Goal: Task Accomplishment & Management: Use online tool/utility

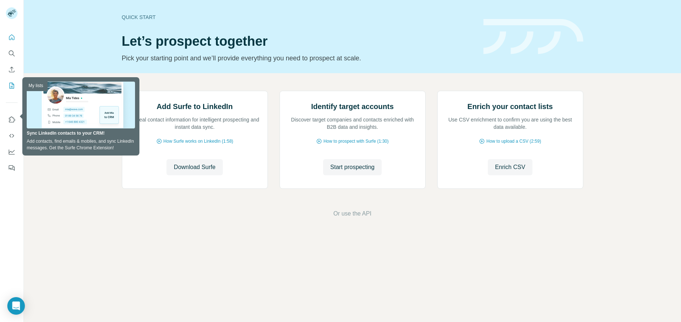
click at [11, 84] on icon "My lists" at bounding box center [11, 85] width 7 height 7
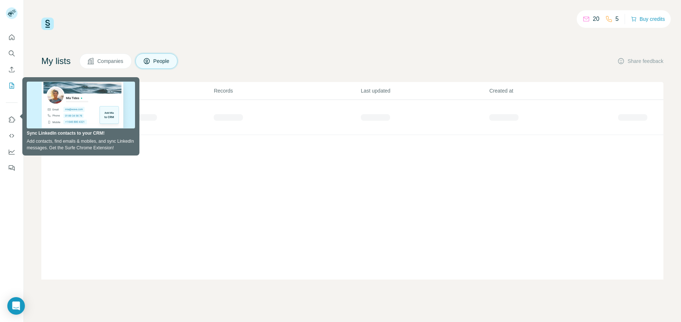
click at [310, 163] on div "List name Records Last updated Created at" at bounding box center [352, 181] width 623 height 198
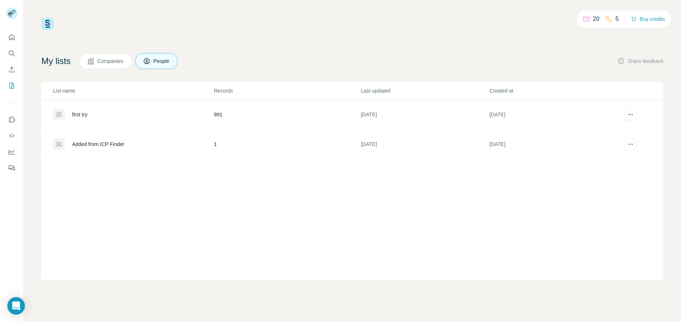
click at [160, 111] on div "first try" at bounding box center [133, 115] width 160 height 12
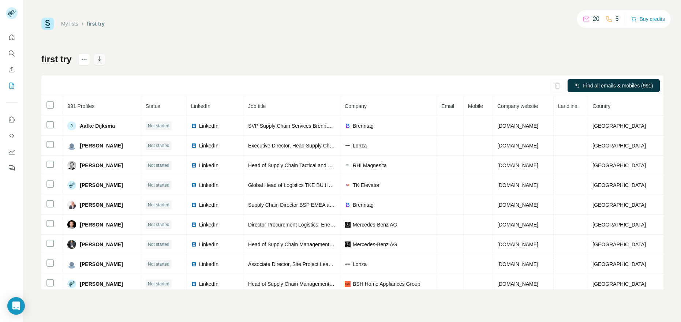
click at [100, 62] on icon "button" at bounding box center [99, 59] width 4 height 6
click at [102, 60] on icon "button" at bounding box center [99, 59] width 7 height 7
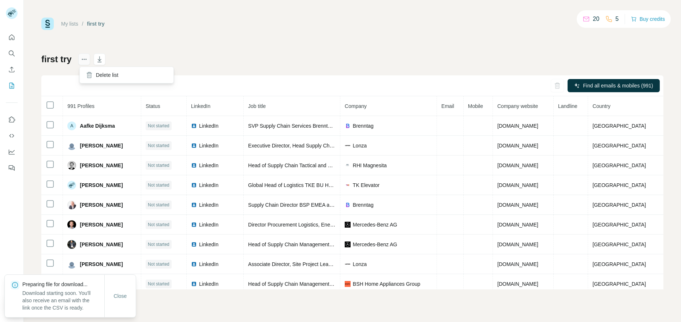
click at [88, 62] on icon "actions" at bounding box center [84, 59] width 7 height 7
click at [82, 60] on icon "actions" at bounding box center [84, 59] width 7 height 7
click at [14, 70] on icon "Enrich CSV" at bounding box center [11, 69] width 7 height 7
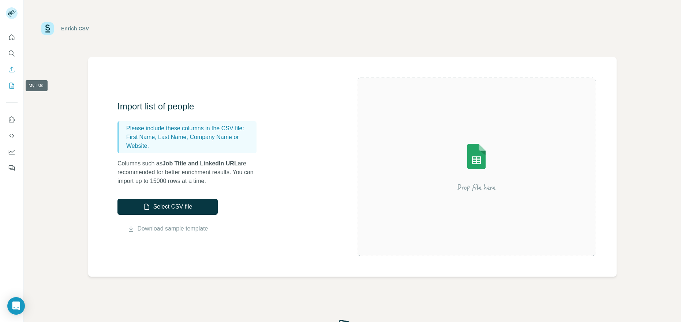
click at [13, 83] on icon "My lists" at bounding box center [12, 86] width 5 height 6
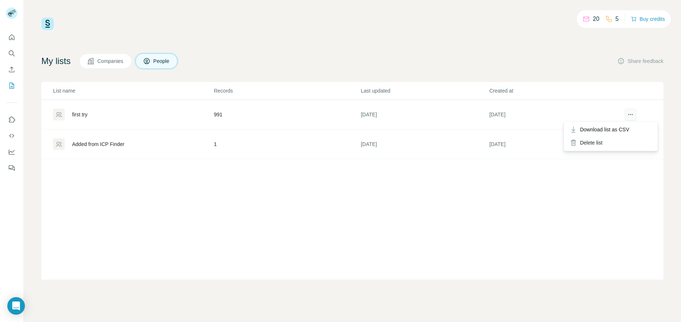
click at [634, 112] on icon "actions" at bounding box center [630, 114] width 7 height 7
click at [79, 126] on td "first try" at bounding box center [127, 115] width 172 height 30
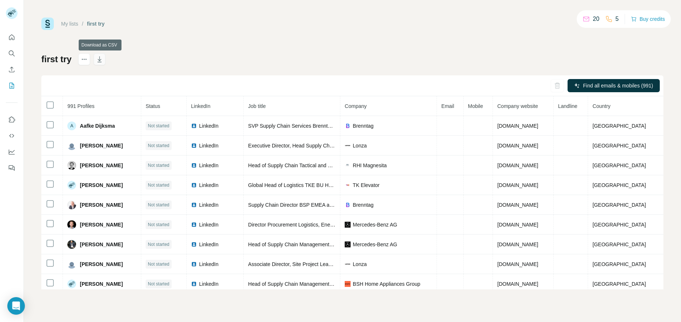
click at [98, 62] on icon "button" at bounding box center [99, 59] width 7 height 7
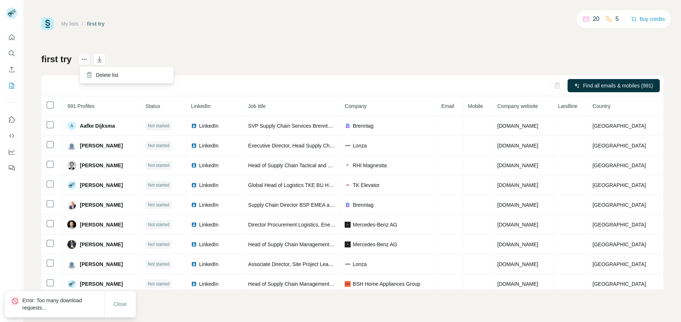
click at [89, 60] on button "actions" at bounding box center [84, 59] width 12 height 12
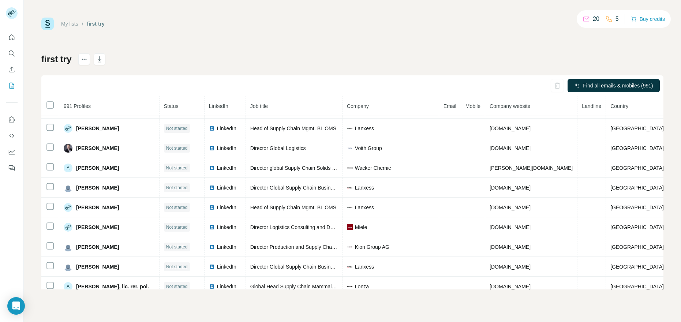
scroll to position [315, 0]
